Goal: Task Accomplishment & Management: Complete application form

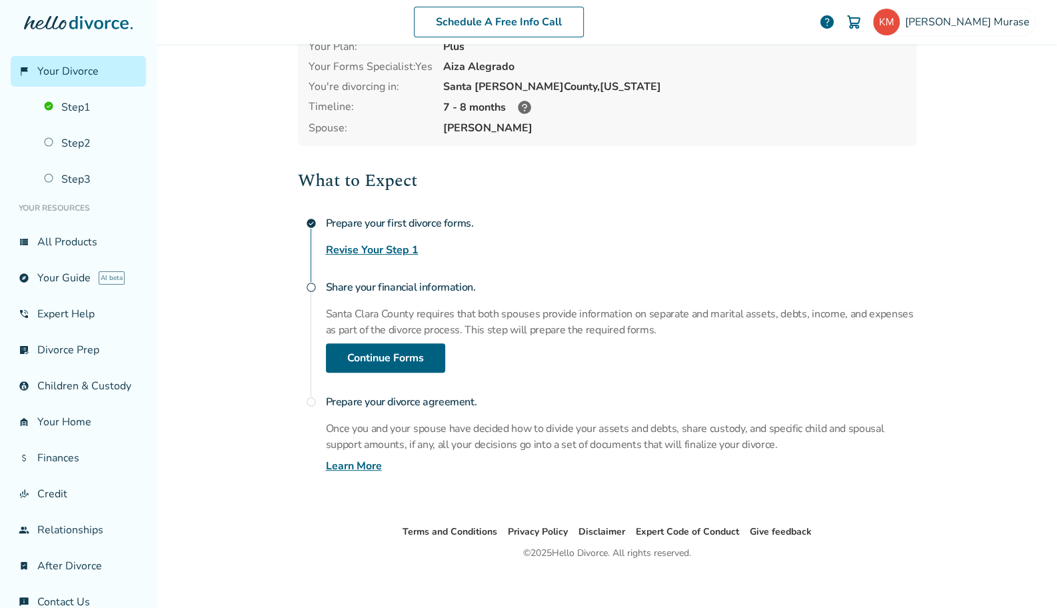
scroll to position [89, 0]
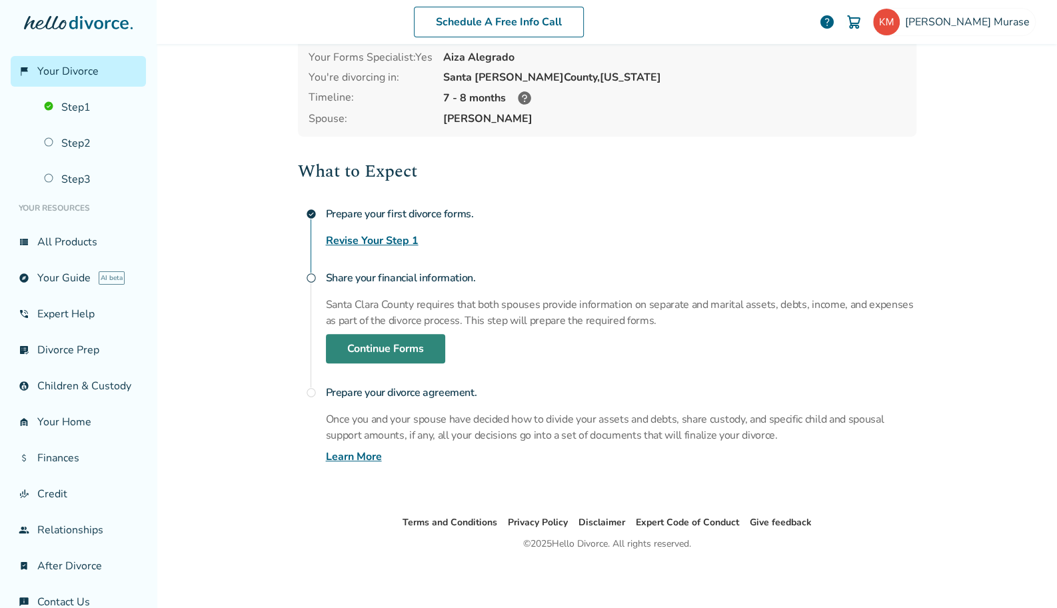
click at [377, 346] on link "Continue Forms" at bounding box center [385, 348] width 119 height 29
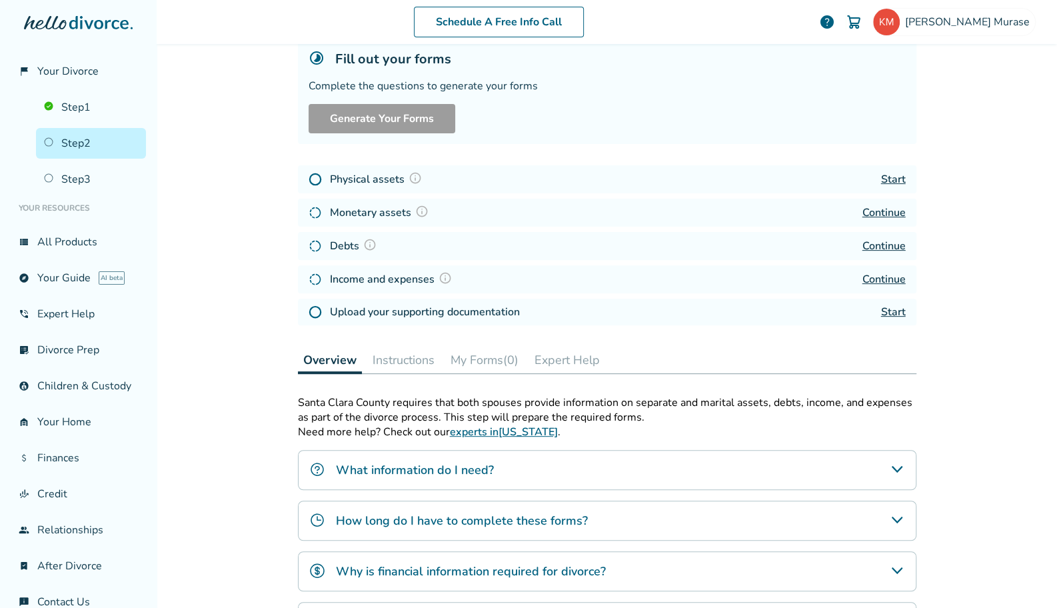
scroll to position [65, 0]
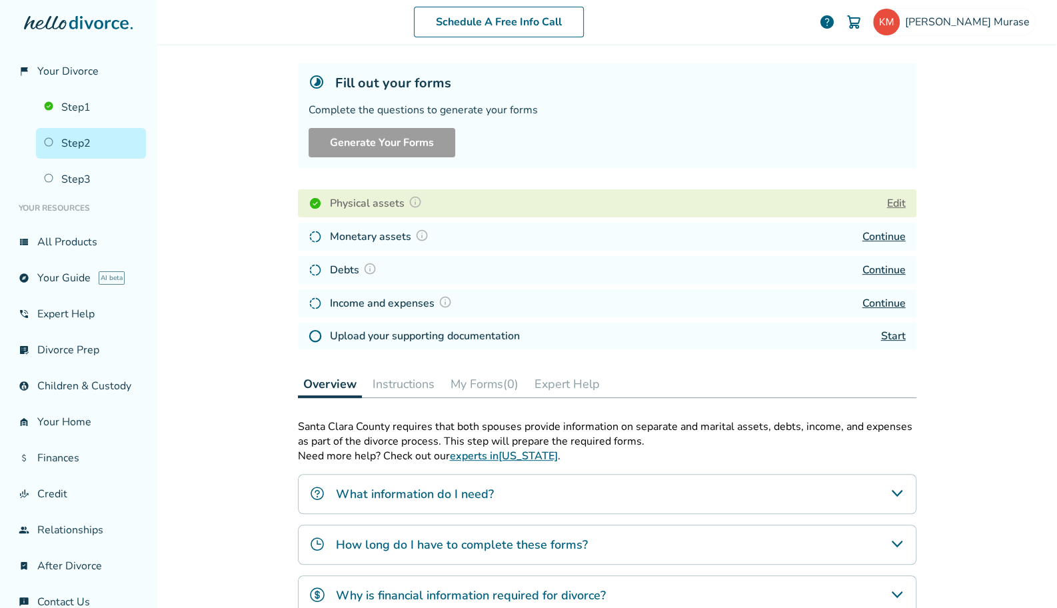
click at [879, 236] on link "Continue" at bounding box center [883, 236] width 43 height 15
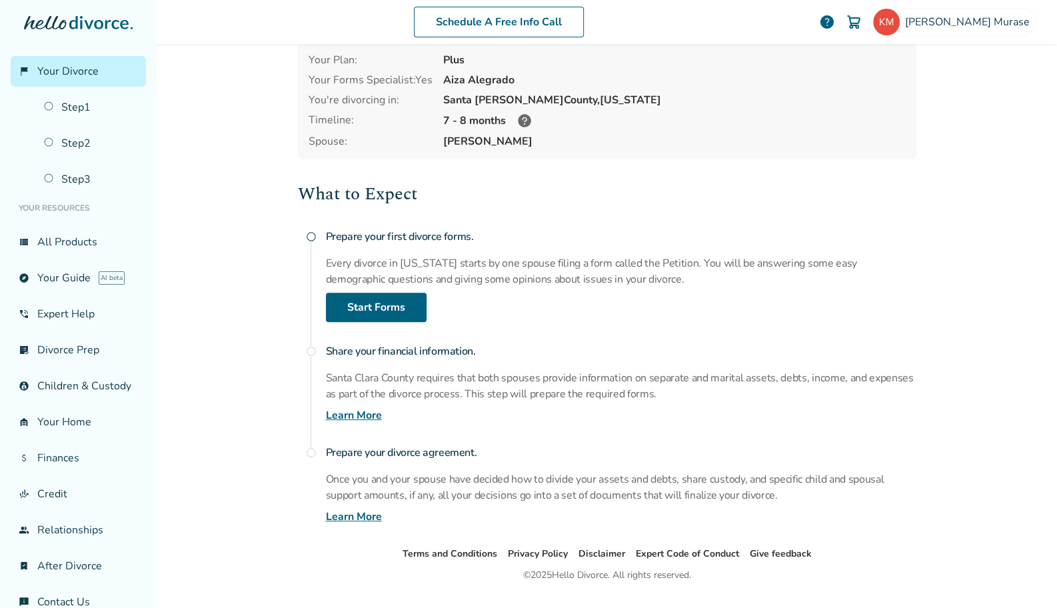
scroll to position [89, 0]
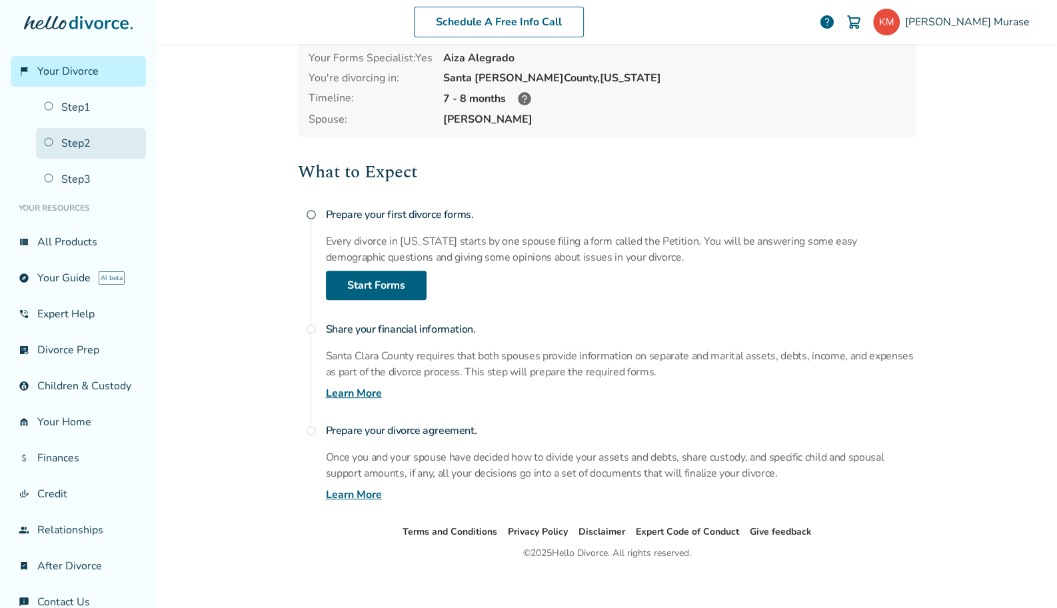
click at [75, 141] on link "Step 2" at bounding box center [91, 143] width 110 height 31
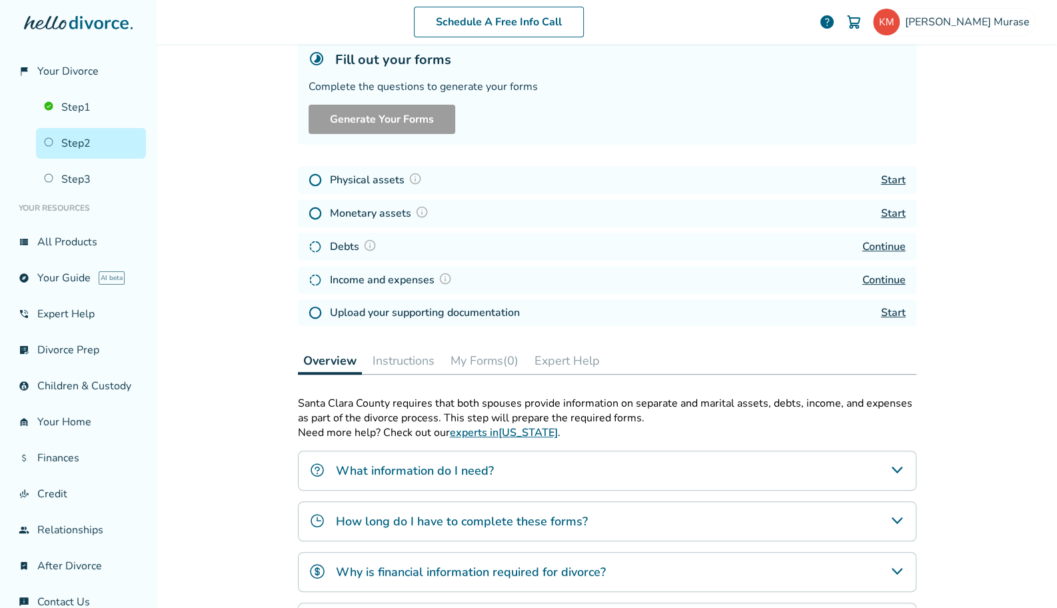
scroll to position [65, 0]
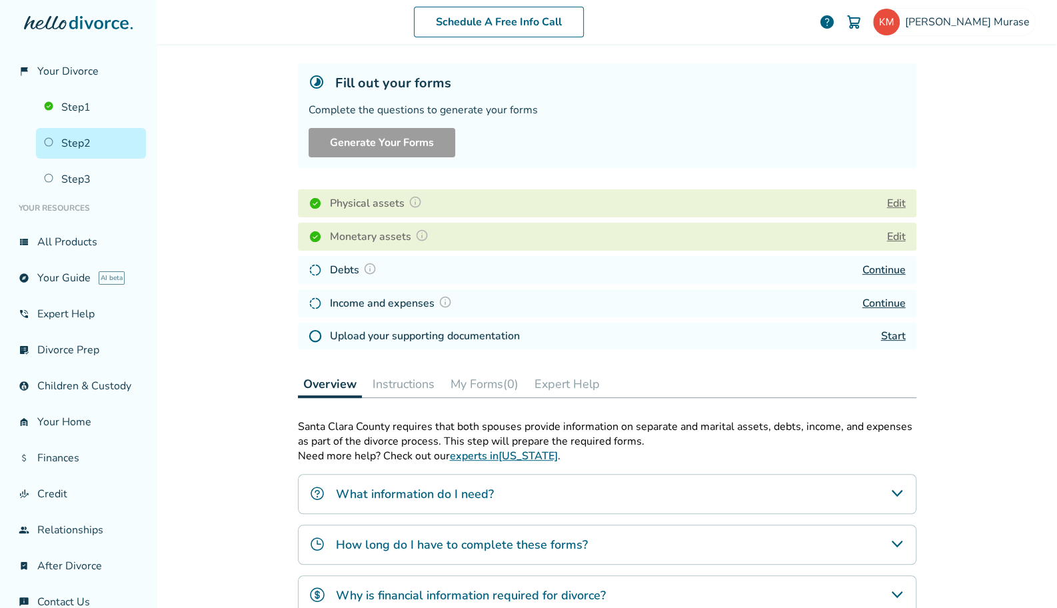
click at [882, 271] on link "Continue" at bounding box center [883, 269] width 43 height 15
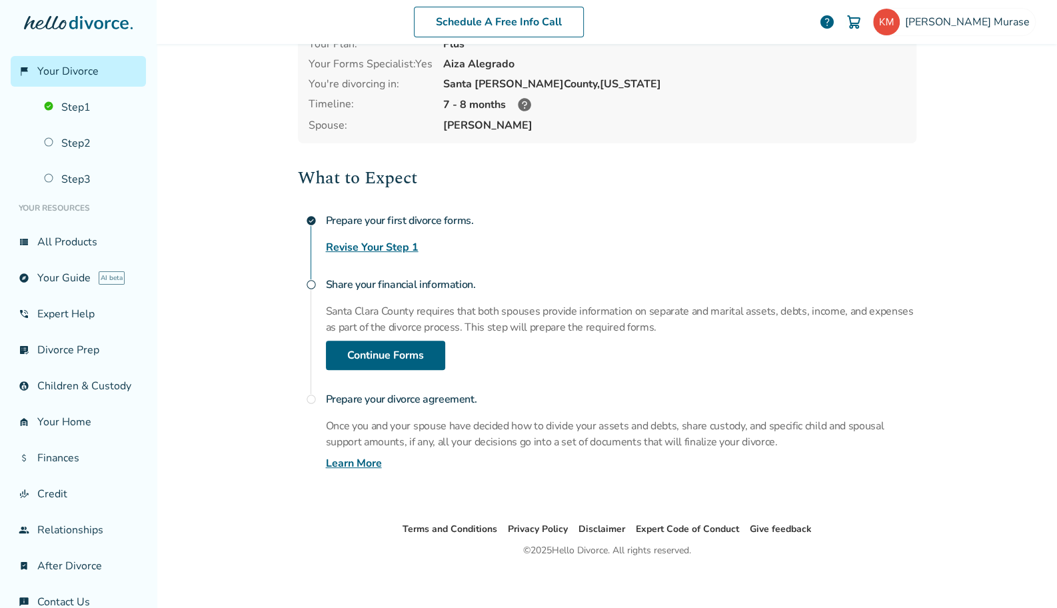
scroll to position [89, 0]
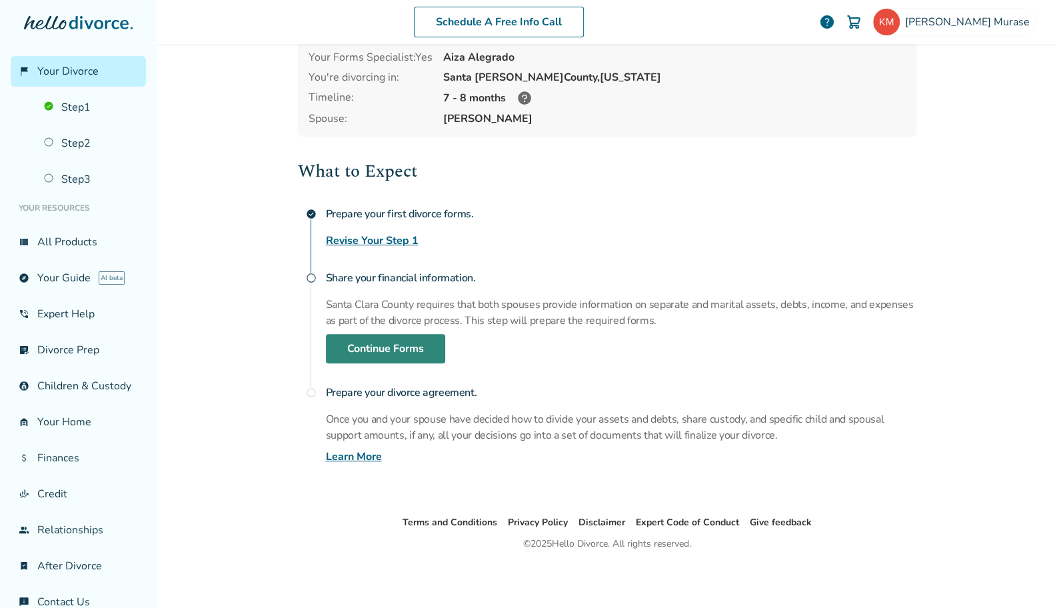
click at [361, 343] on link "Continue Forms" at bounding box center [385, 348] width 119 height 29
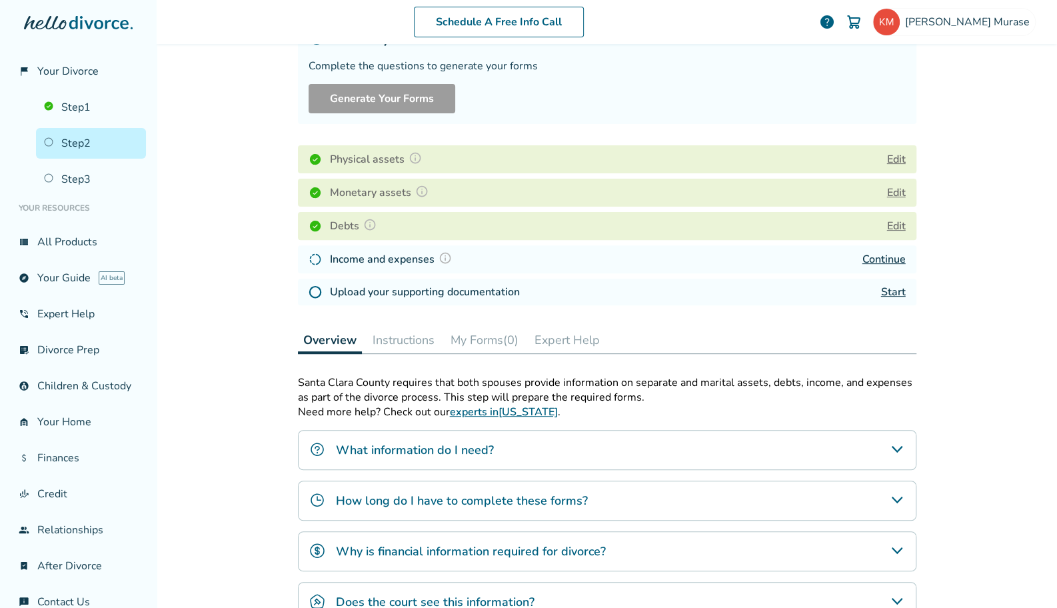
scroll to position [155, 0]
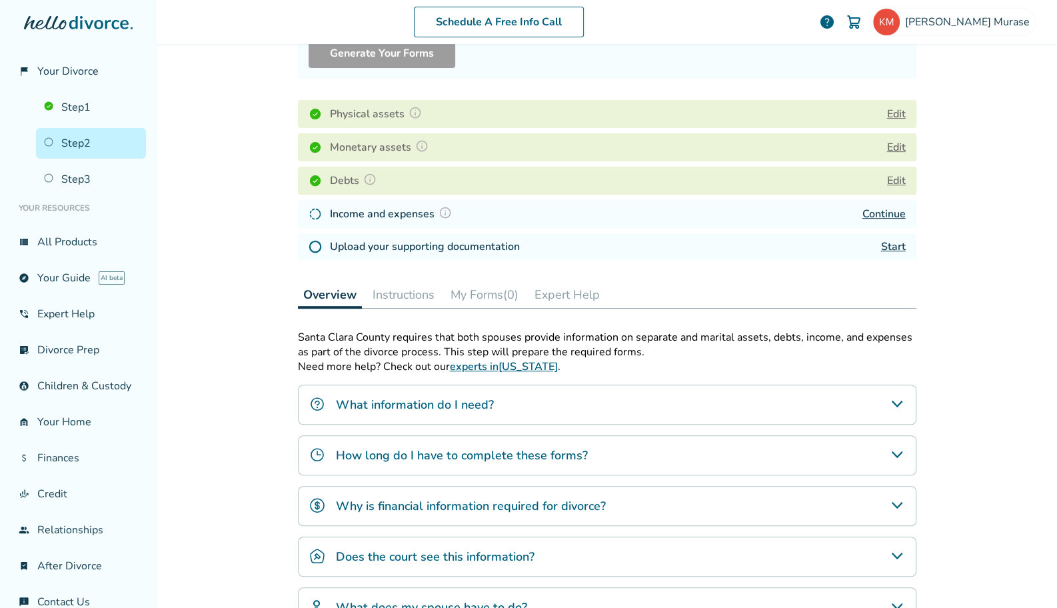
click at [1015, 149] on div "Schedule A Free Info Call [PERSON_NAME] help Schedule A Free Call [PERSON_NAME]…" at bounding box center [607, 304] width 900 height 608
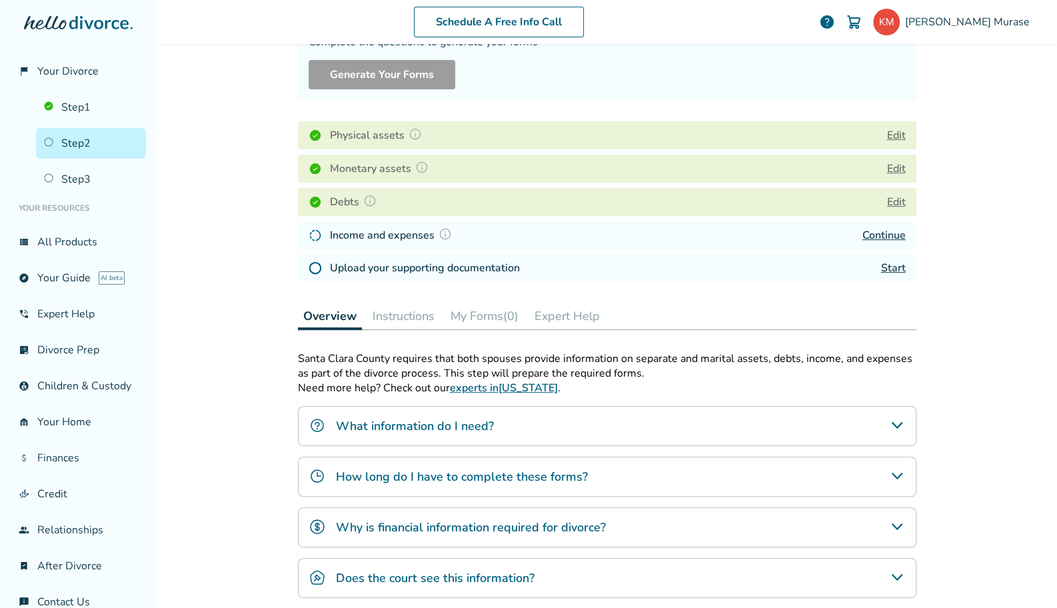
scroll to position [133, 0]
click at [1003, 216] on div "Schedule A Free Info Call [PERSON_NAME] help Schedule A Free Call [PERSON_NAME]…" at bounding box center [607, 304] width 900 height 608
click at [889, 268] on link "Start" at bounding box center [893, 267] width 25 height 15
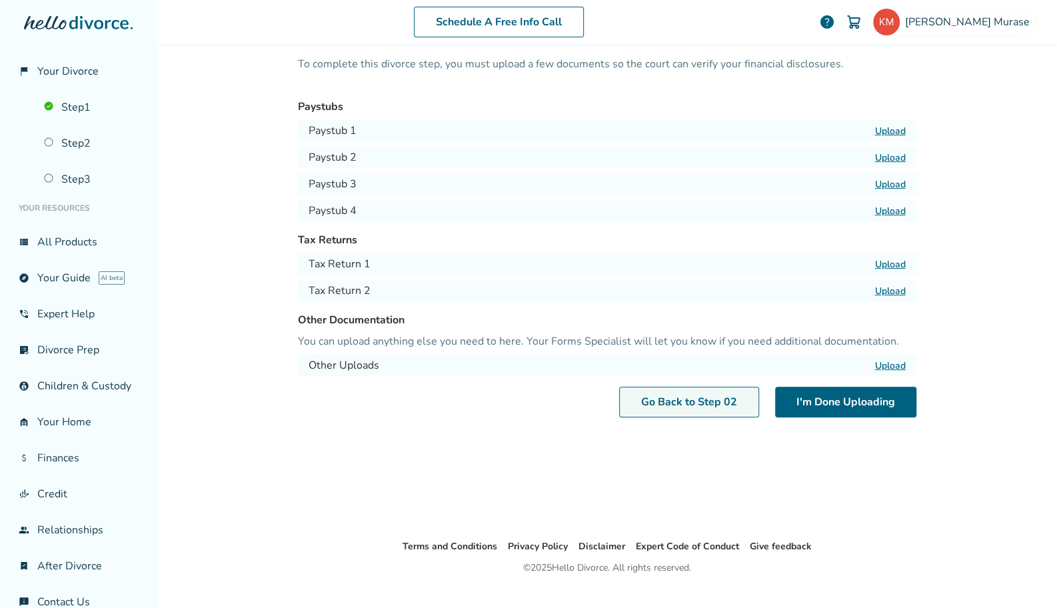
click at [692, 397] on link "Go Back to Step 0 2" at bounding box center [689, 401] width 140 height 31
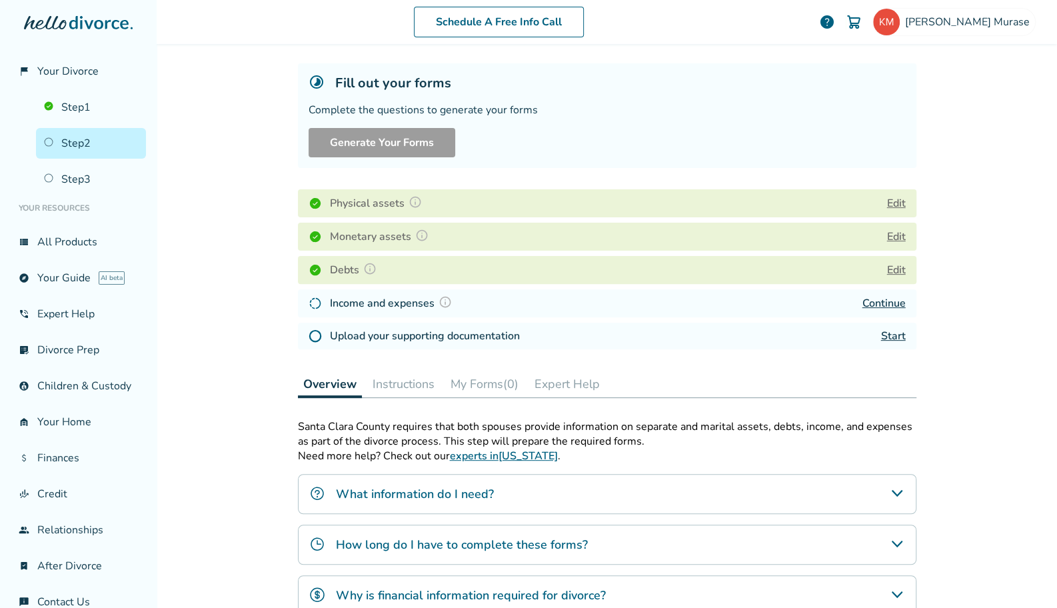
click at [885, 304] on link "Continue" at bounding box center [883, 303] width 43 height 15
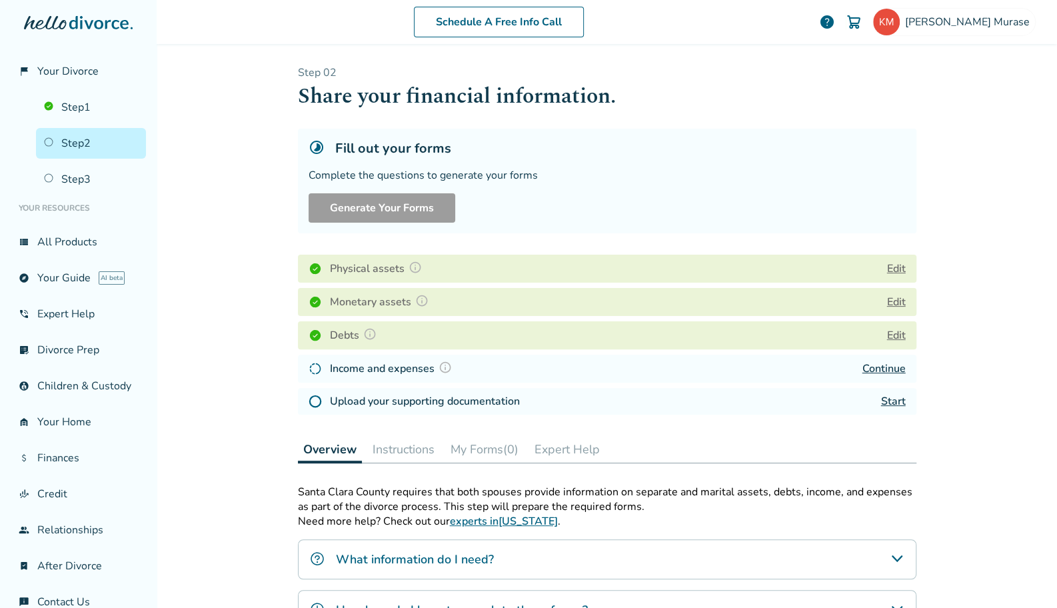
click at [890, 402] on link "Start" at bounding box center [893, 401] width 25 height 15
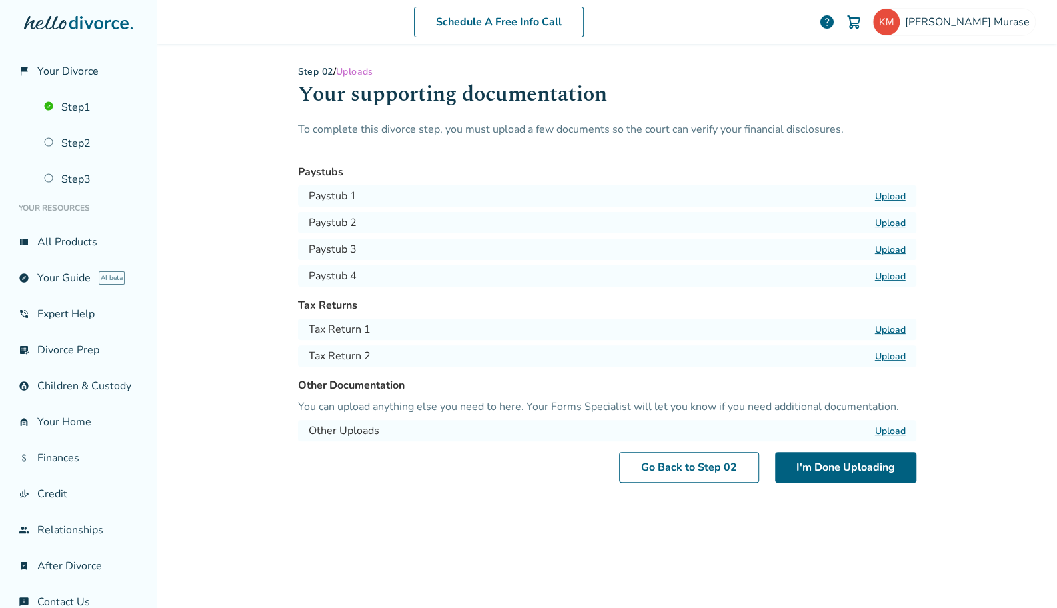
click at [886, 195] on label "Upload" at bounding box center [890, 196] width 31 height 13
click at [0, 0] on input "Upload" at bounding box center [0, 0] width 0 height 0
click at [893, 194] on link "View" at bounding box center [894, 197] width 23 height 13
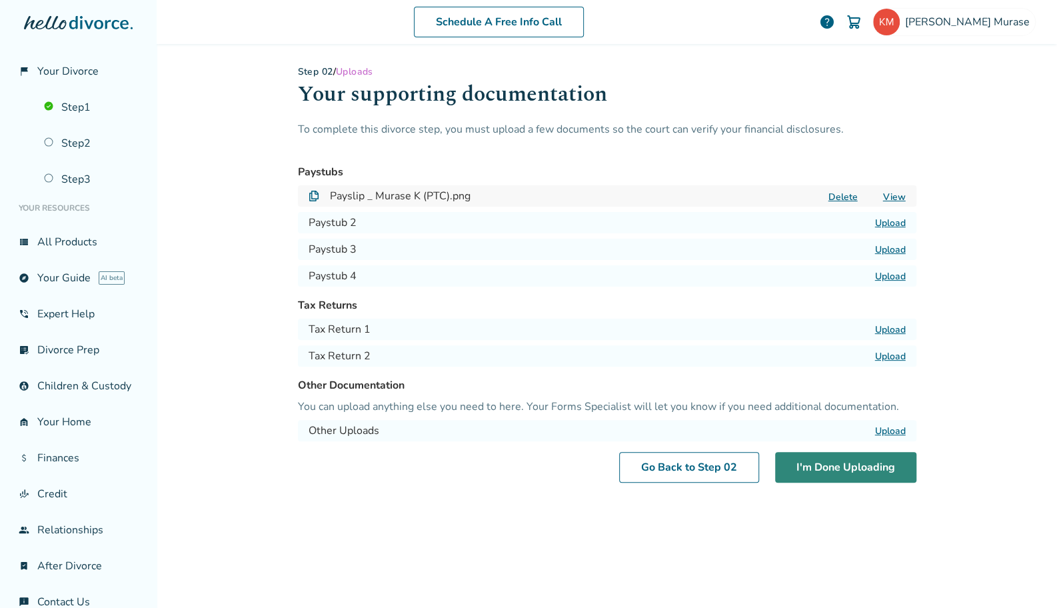
click at [843, 468] on button "I'm Done Uploading" at bounding box center [845, 467] width 141 height 31
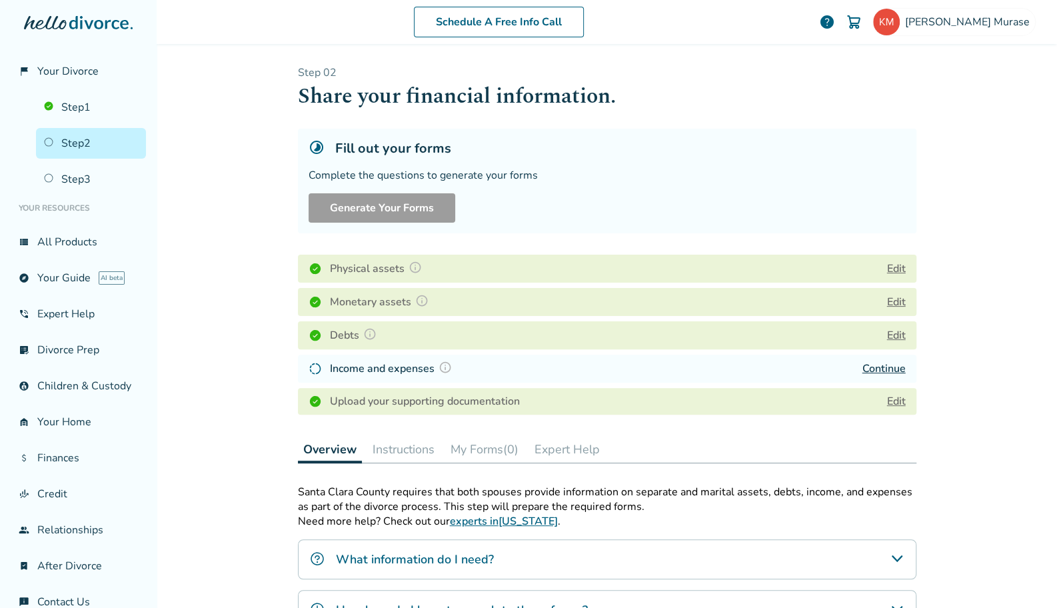
click at [977, 424] on div "Schedule A Free Info Call [PERSON_NAME] help Schedule A Free Call [PERSON_NAME]…" at bounding box center [607, 304] width 900 height 608
click at [891, 402] on link "Edit" at bounding box center [896, 401] width 19 height 15
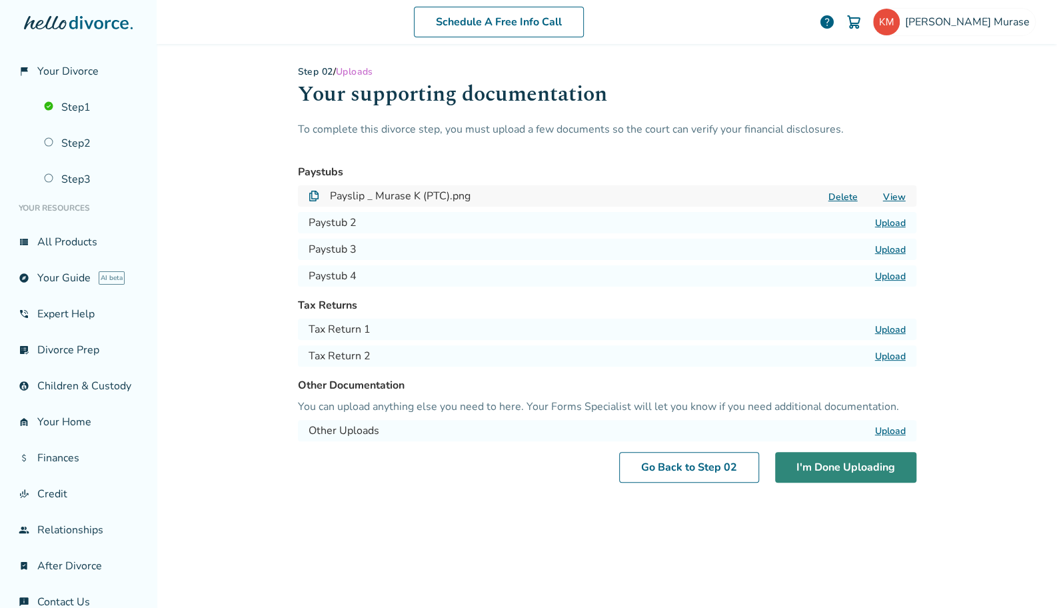
click at [840, 469] on button "I'm Done Uploading" at bounding box center [845, 467] width 141 height 31
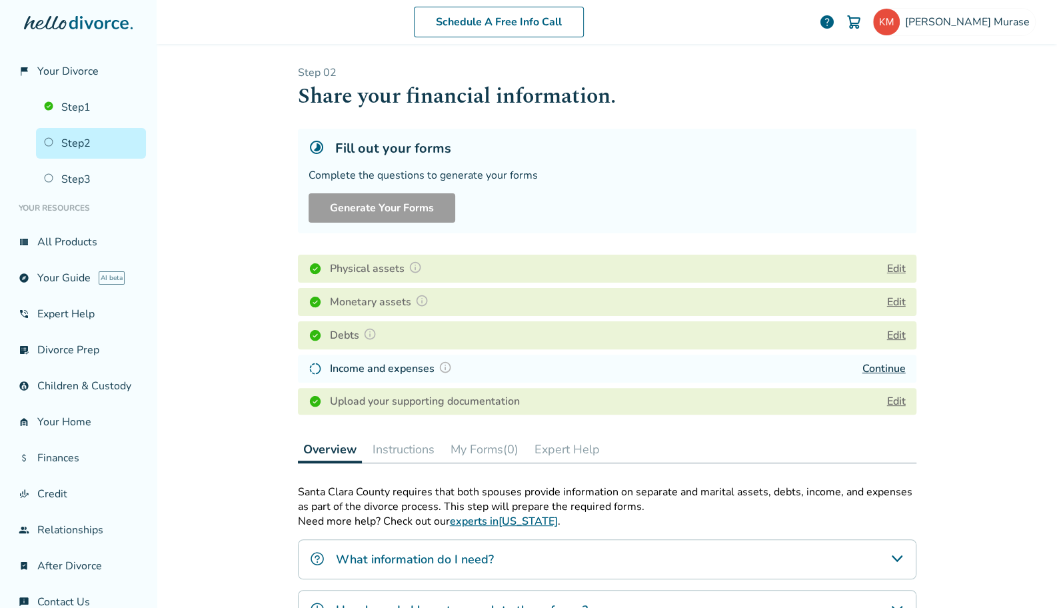
click at [994, 335] on div "Schedule A Free Info Call Katsuyuki Murase help Schedule A Free Call Katsuyuki …" at bounding box center [607, 304] width 900 height 608
click at [890, 370] on link "Continue" at bounding box center [883, 368] width 43 height 15
